Goal: Task Accomplishment & Management: Use online tool/utility

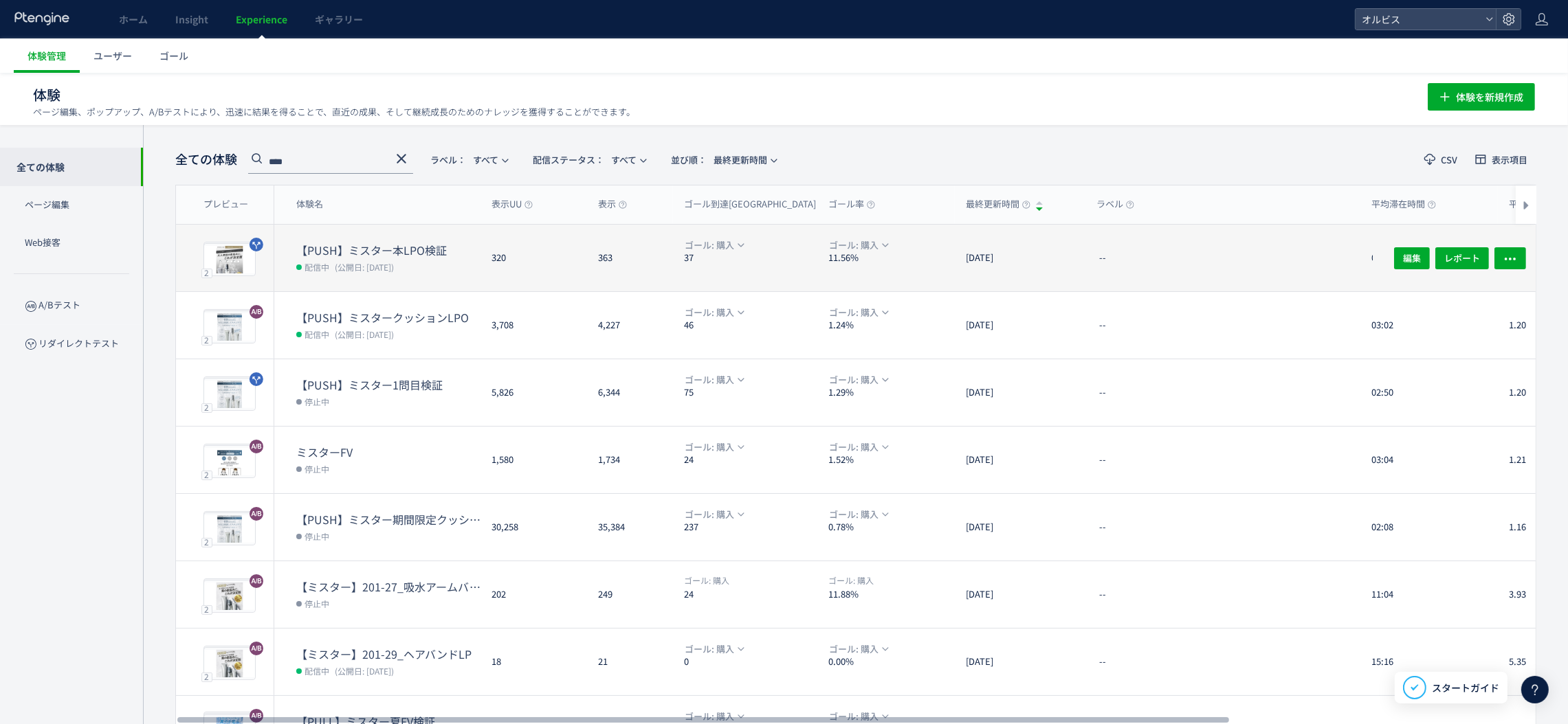
click at [362, 247] on dt "【PUSH】ミスター本LPO検証" at bounding box center [388, 250] width 184 height 16
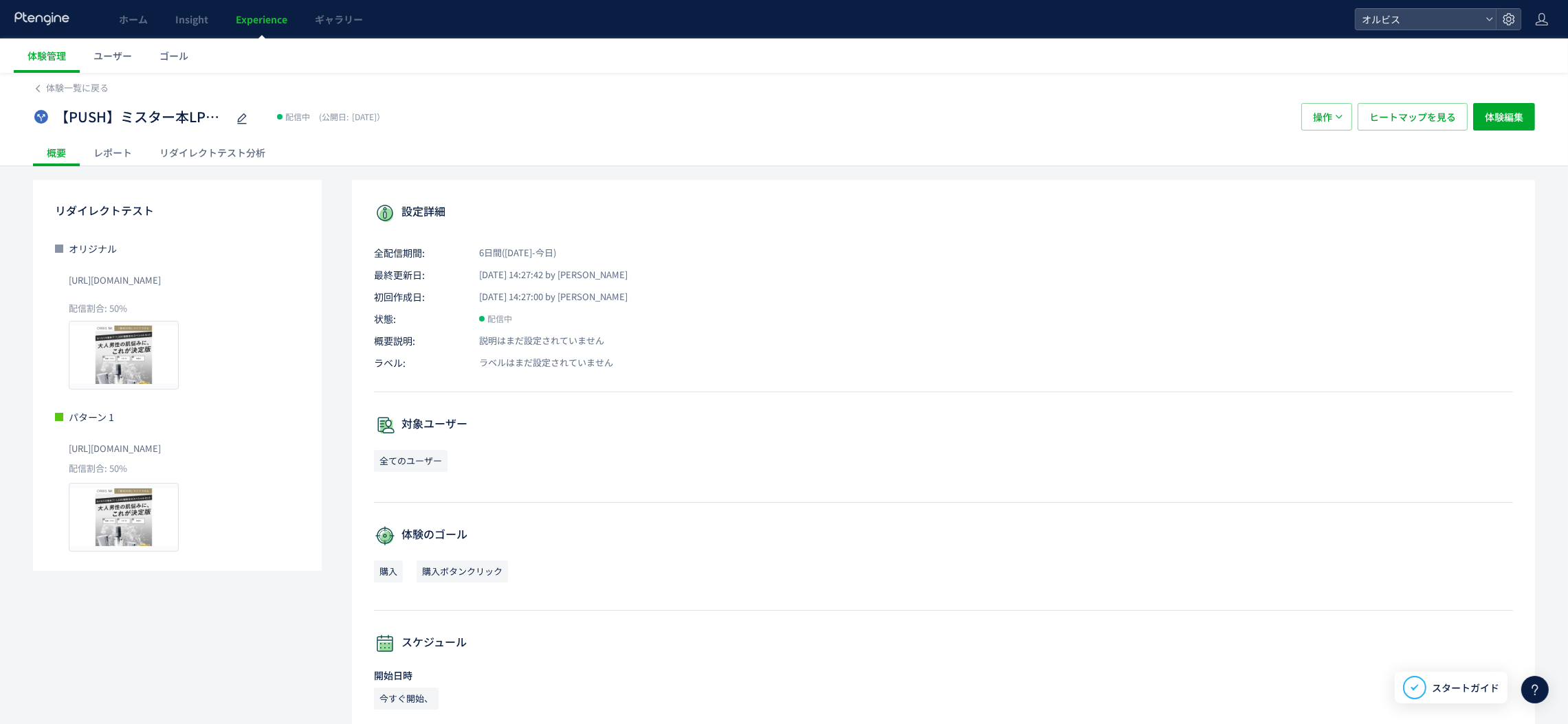
click at [72, 275] on span "[URL][DOMAIN_NAME]" at bounding box center [115, 280] width 92 height 22
click at [76, 275] on span "[URL][DOMAIN_NAME]" at bounding box center [115, 280] width 92 height 22
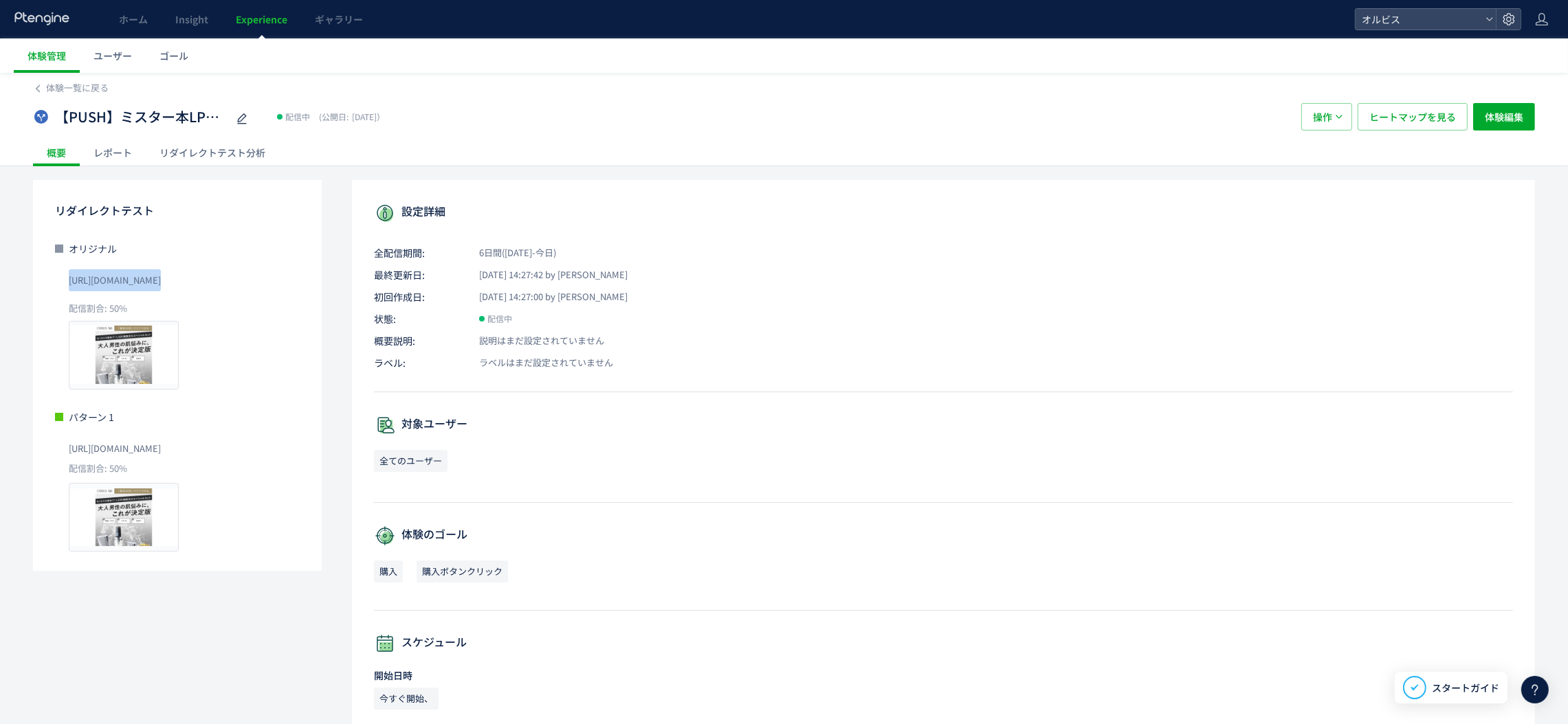
copy span "[URL][DOMAIN_NAME]"
click at [259, 20] on span "Experience" at bounding box center [261, 19] width 51 height 14
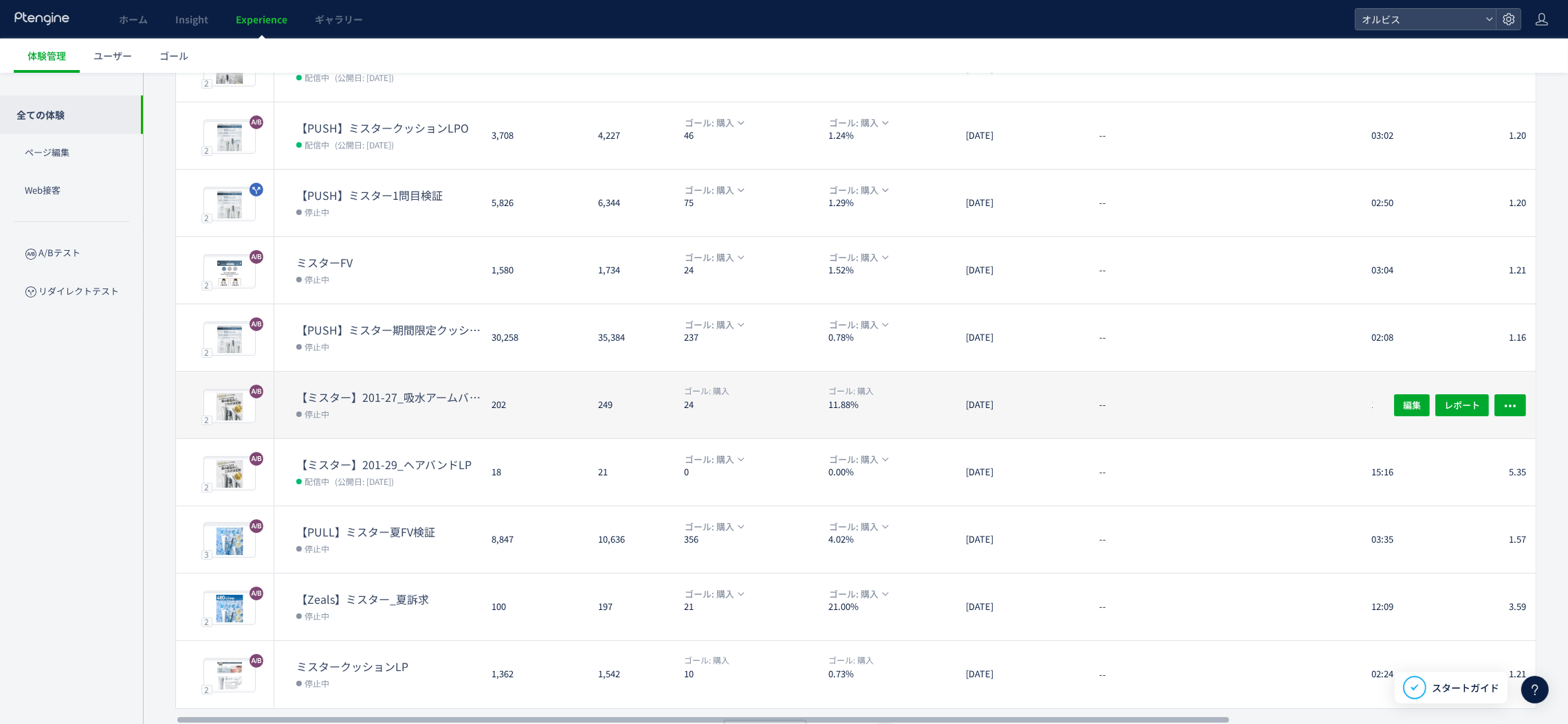
scroll to position [223, 0]
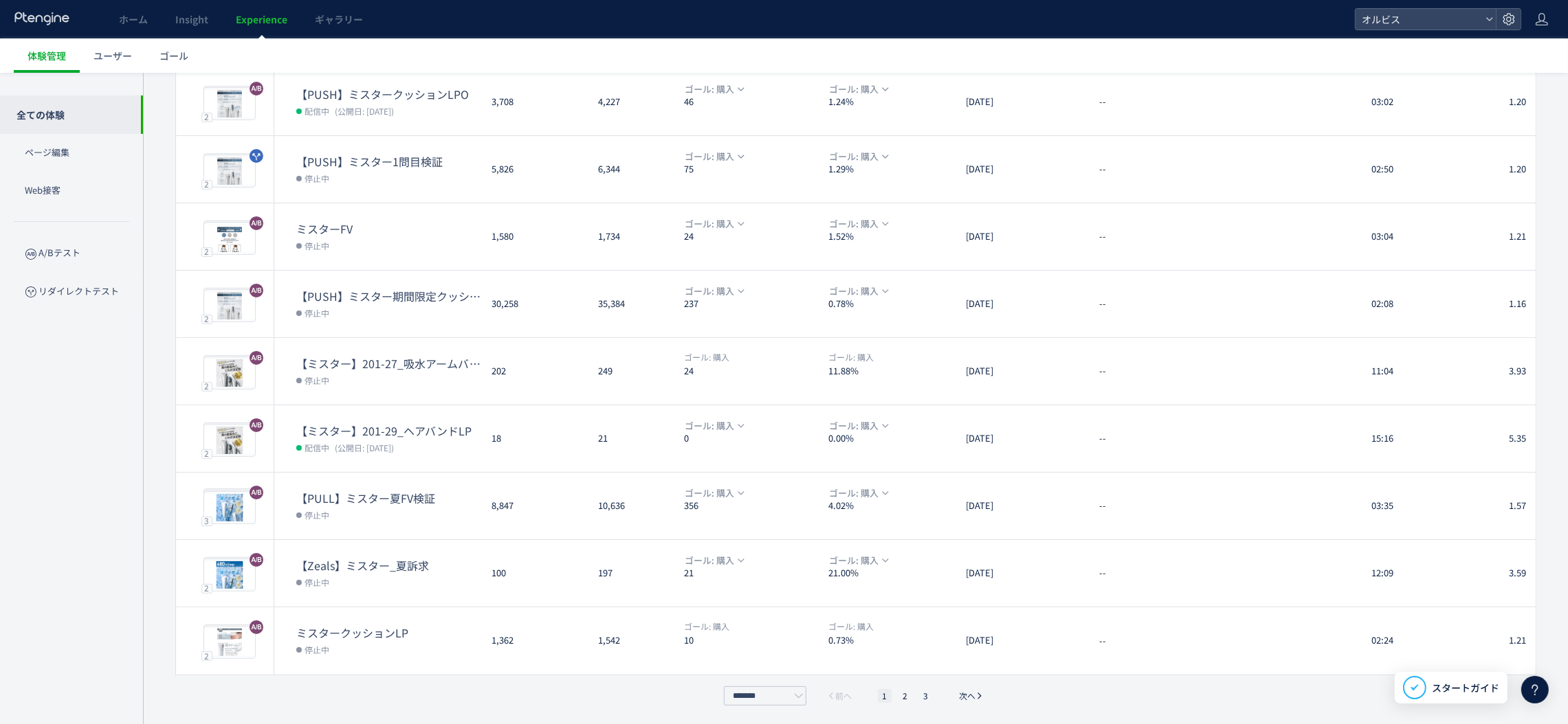
click at [897, 693] on ul "1 2 3" at bounding box center [905, 696] width 62 height 14
click at [905, 691] on li "2" at bounding box center [905, 696] width 14 height 14
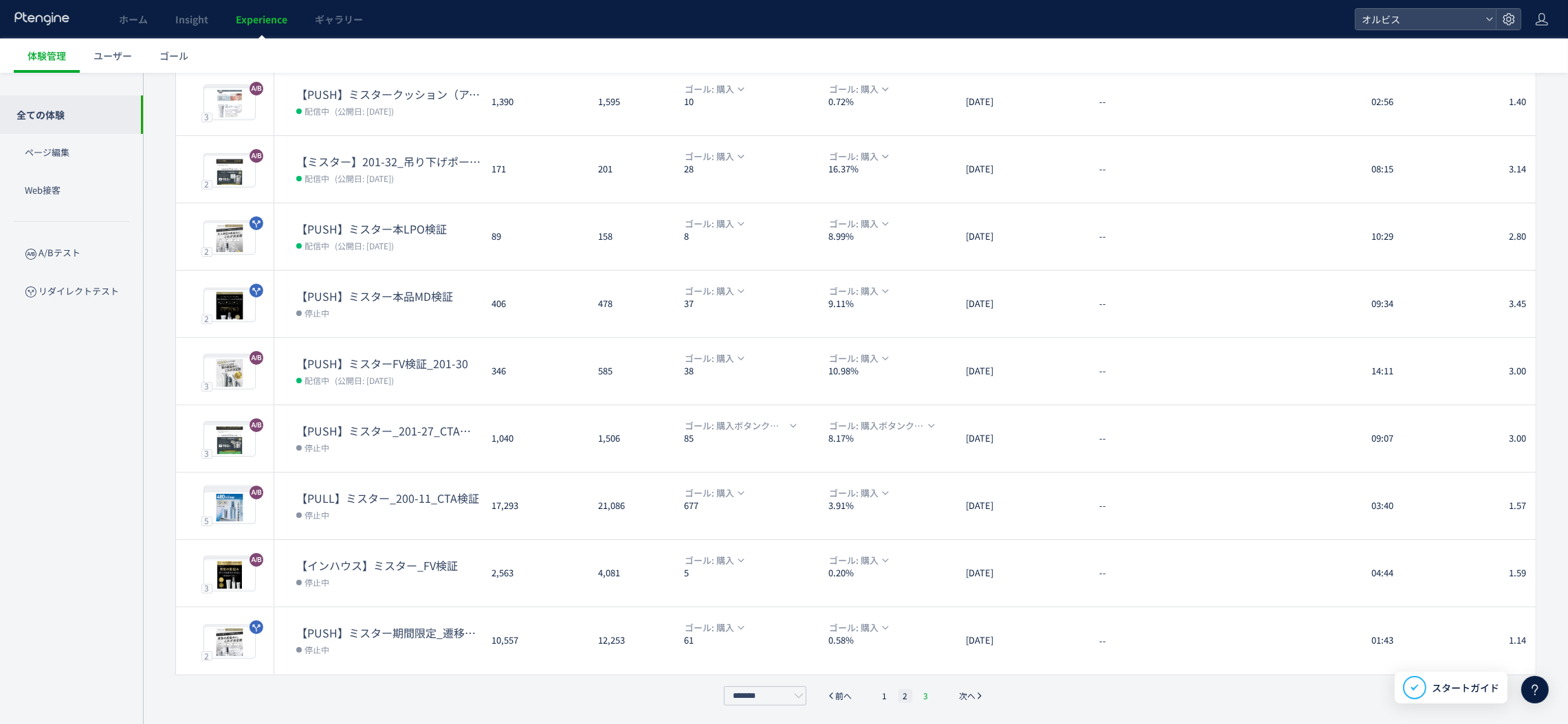
click at [923, 693] on li "3" at bounding box center [925, 696] width 14 height 14
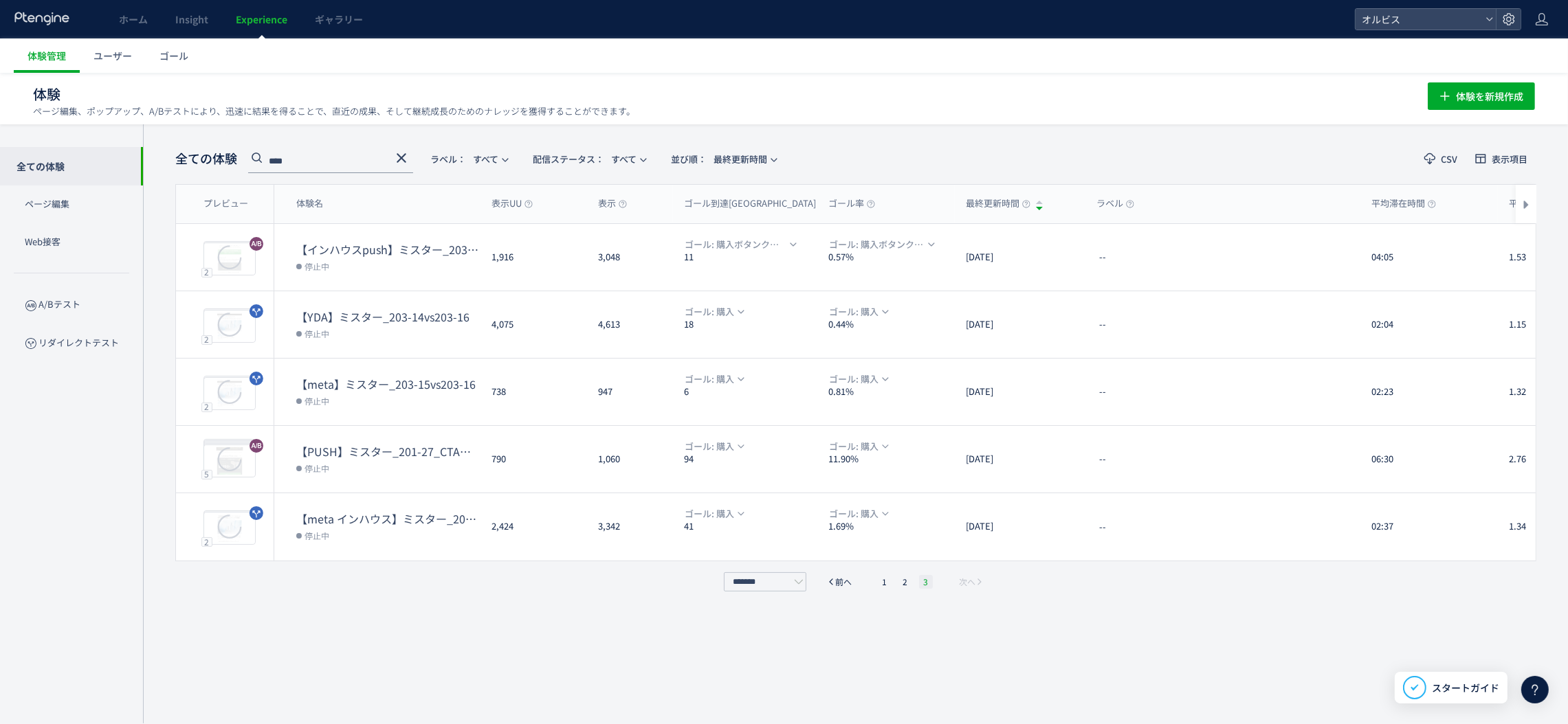
scroll to position [1, 0]
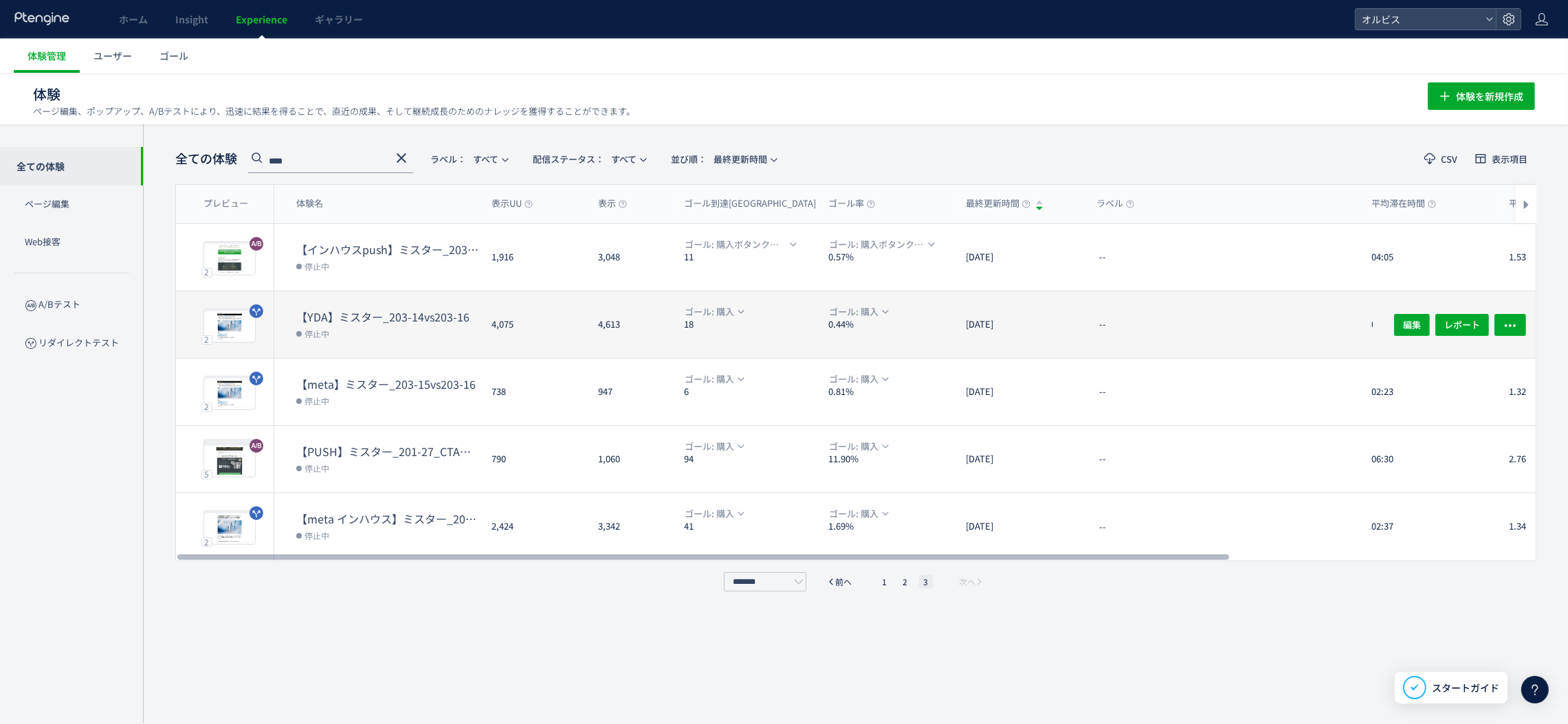
click at [508, 346] on div "4,075" at bounding box center [534, 324] width 107 height 67
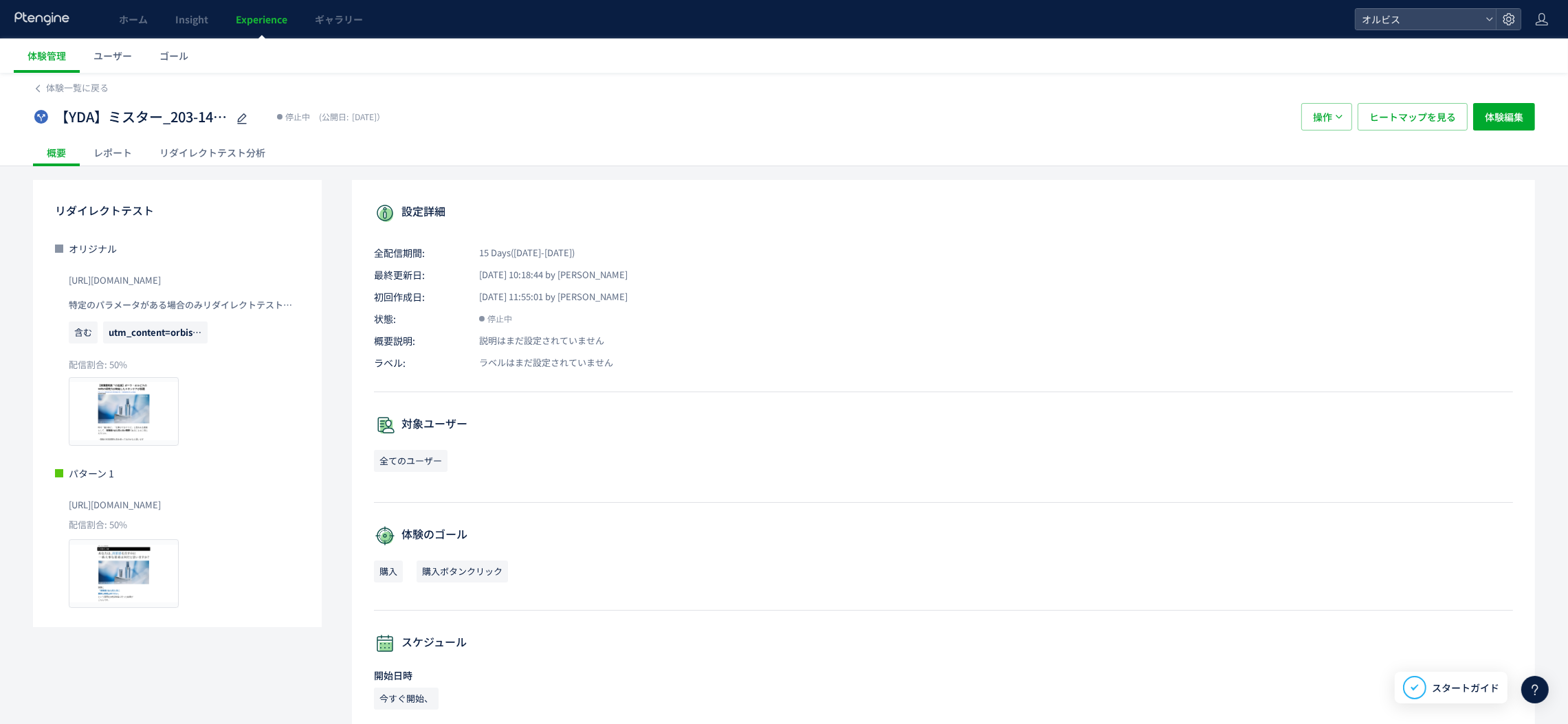
click at [262, 10] on link "Experience" at bounding box center [261, 19] width 79 height 39
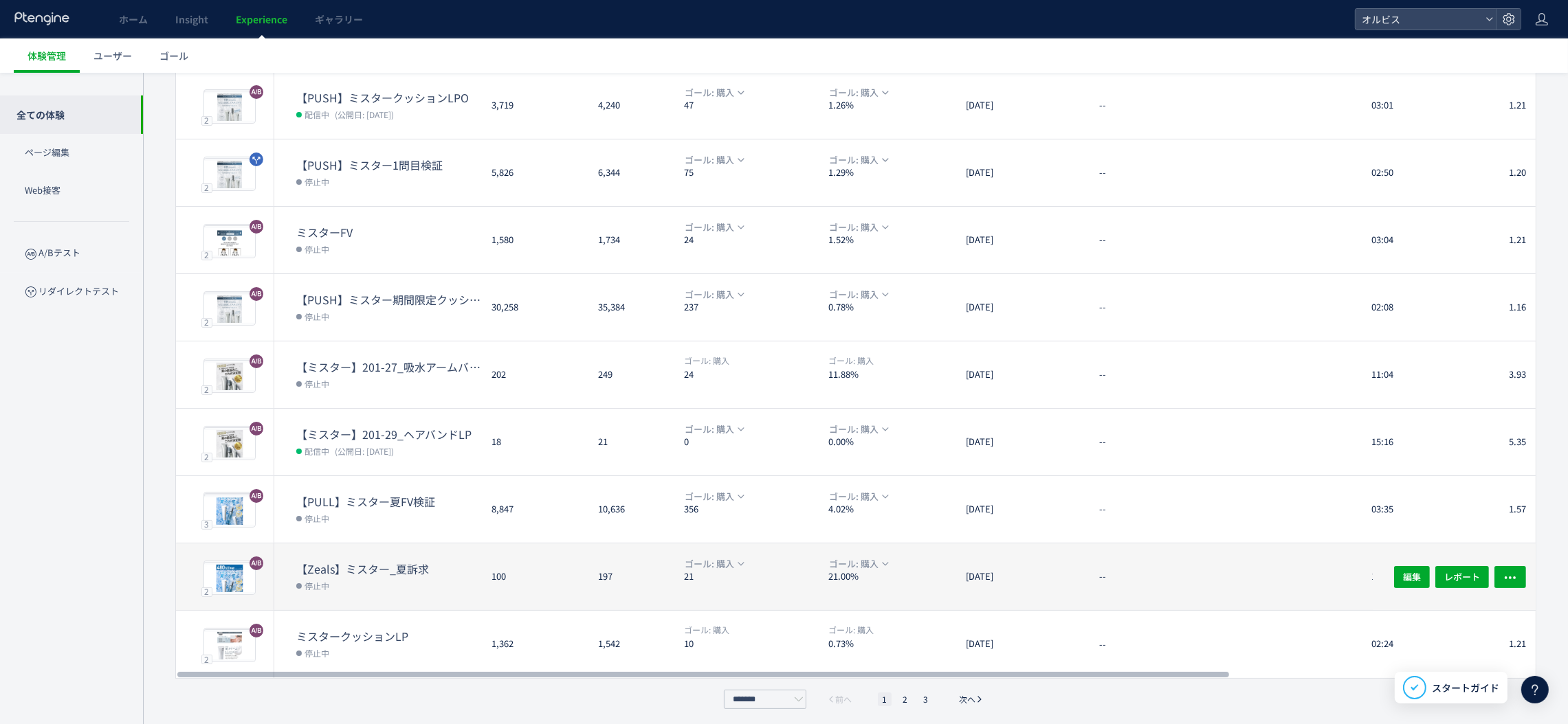
scroll to position [223, 0]
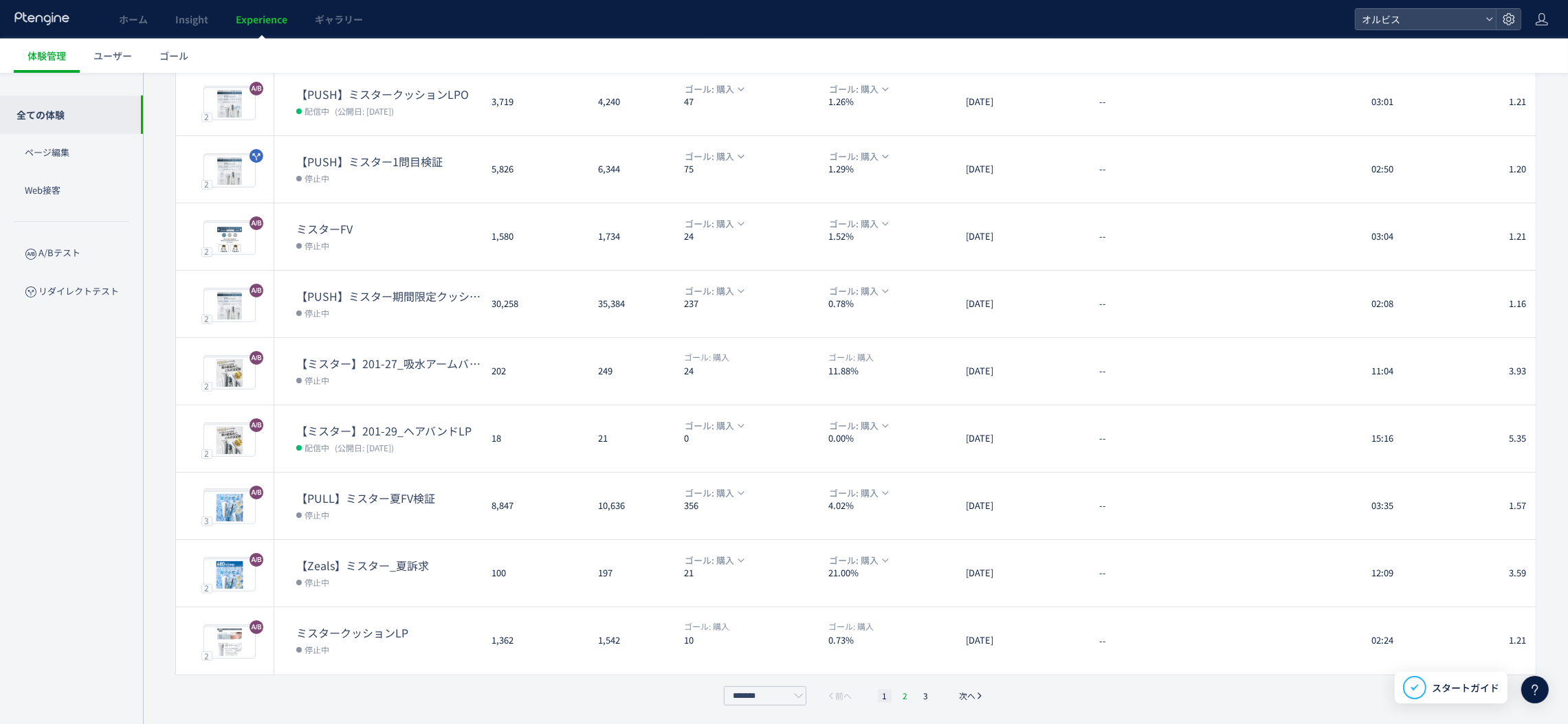
click at [907, 694] on li "2" at bounding box center [905, 696] width 14 height 14
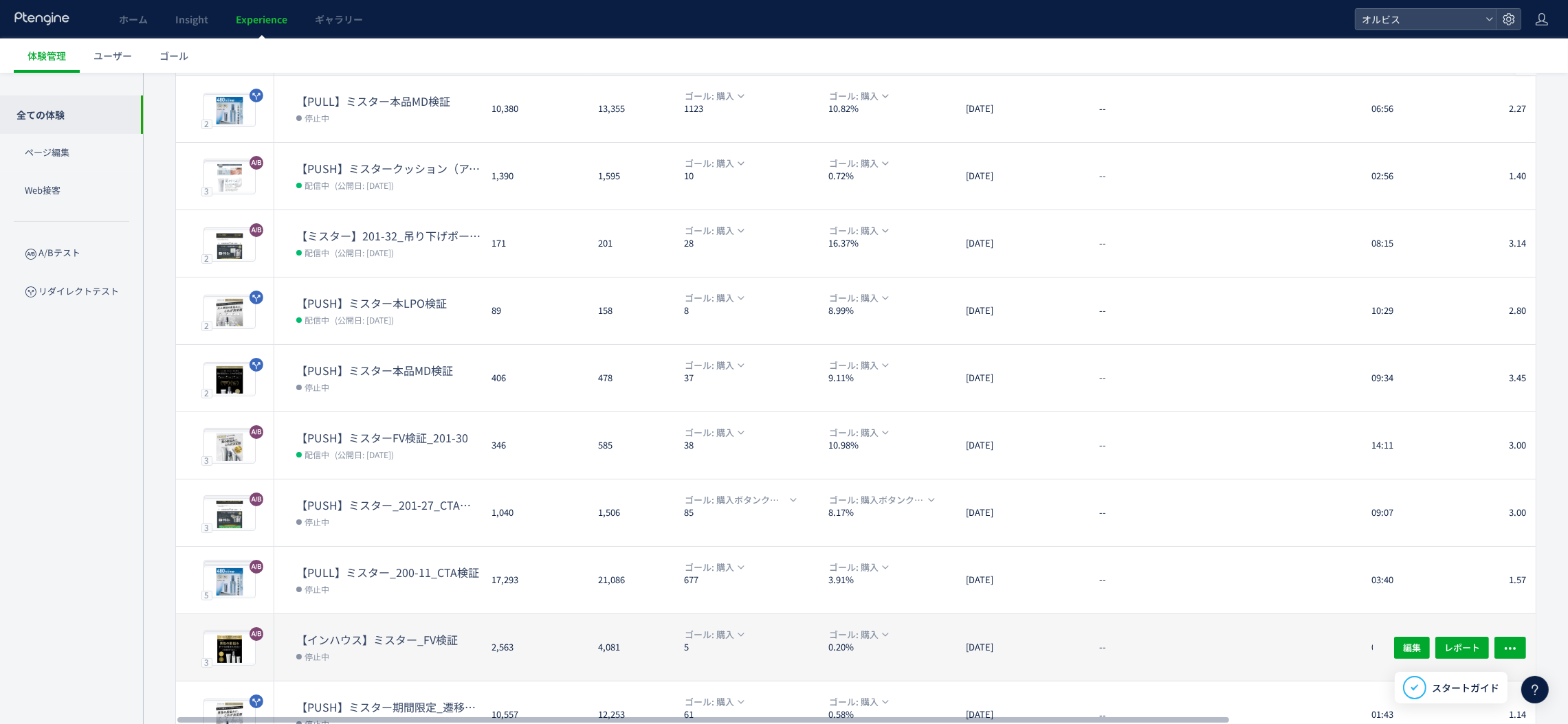
scroll to position [120, 0]
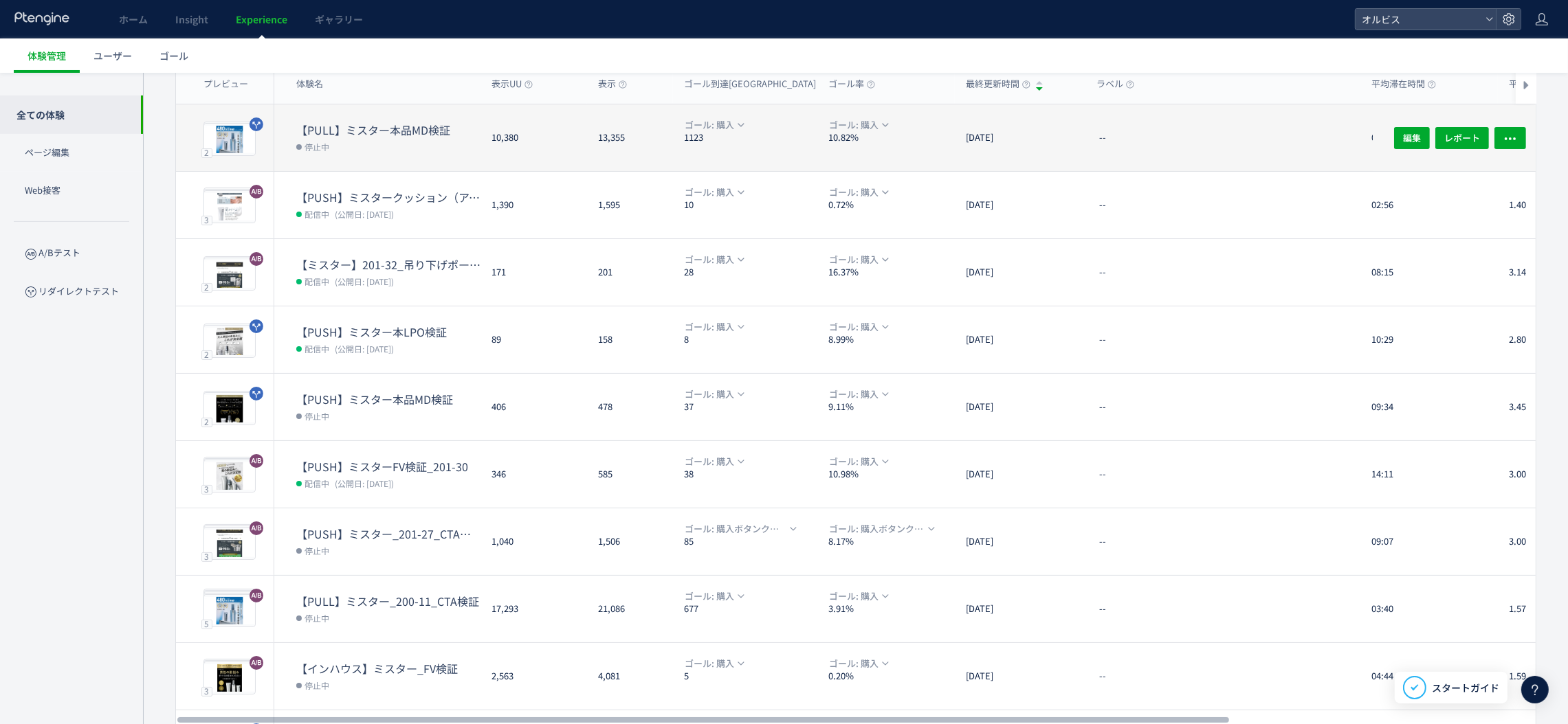
click at [561, 144] on div "10,380" at bounding box center [534, 138] width 107 height 67
